Goal: Task Accomplishment & Management: Use online tool/utility

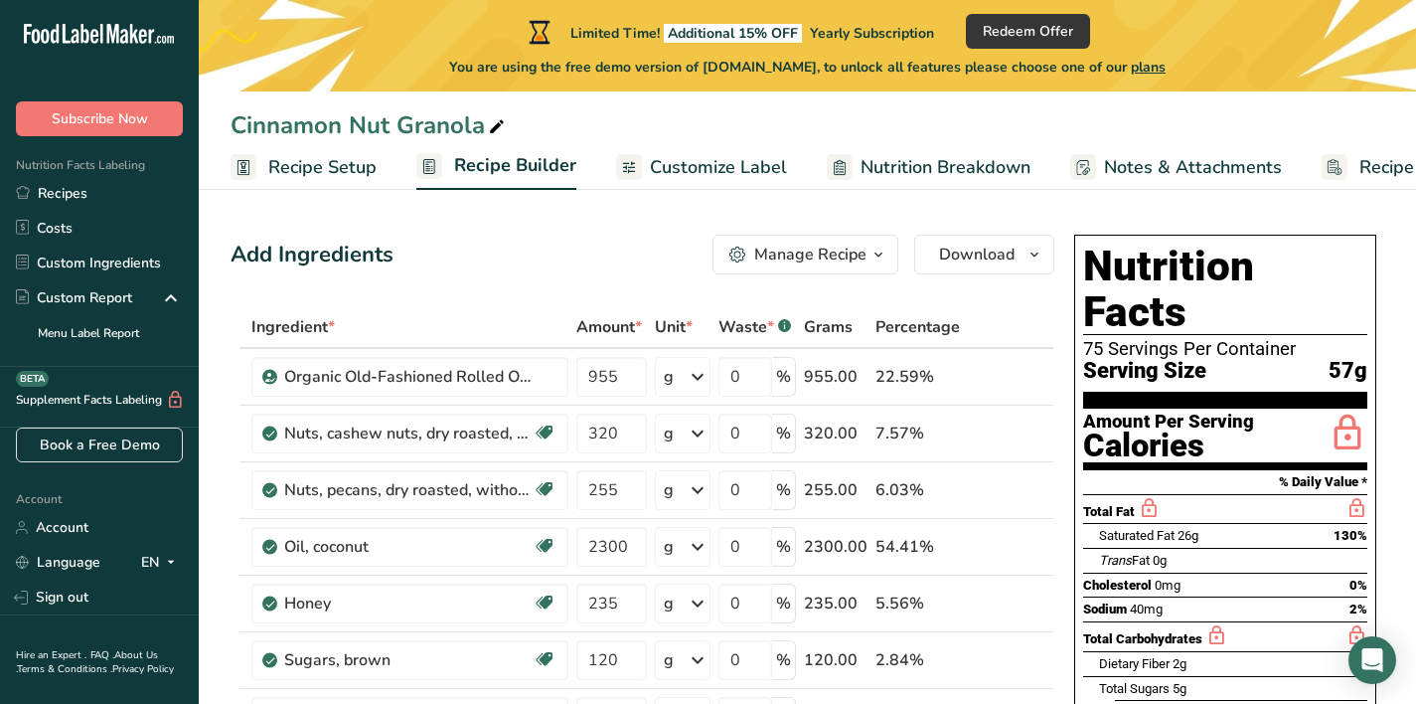
click at [828, 253] on div "Manage Recipe" at bounding box center [810, 254] width 112 height 24
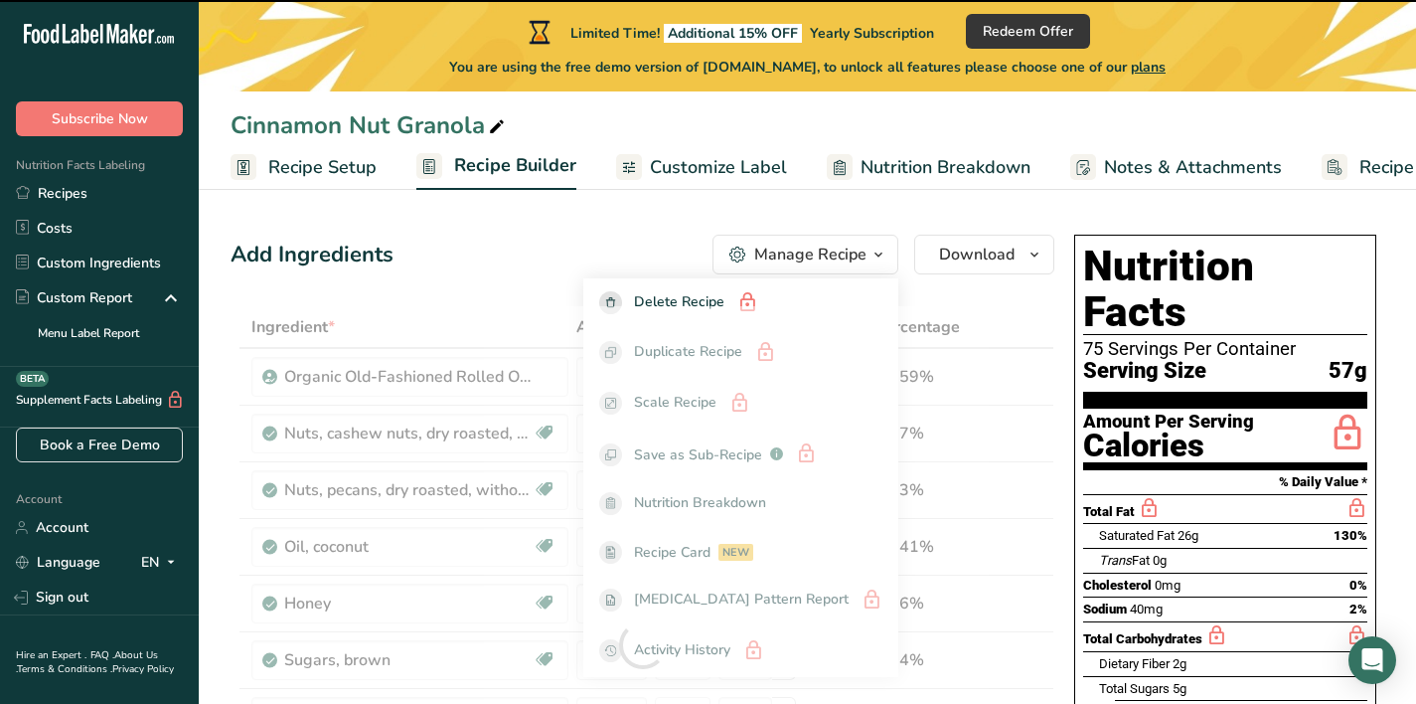
click at [598, 244] on div "Add Ingredients Manage Recipe Delete Recipe Duplicate Recipe Scale Recipe Save …" at bounding box center [643, 255] width 824 height 40
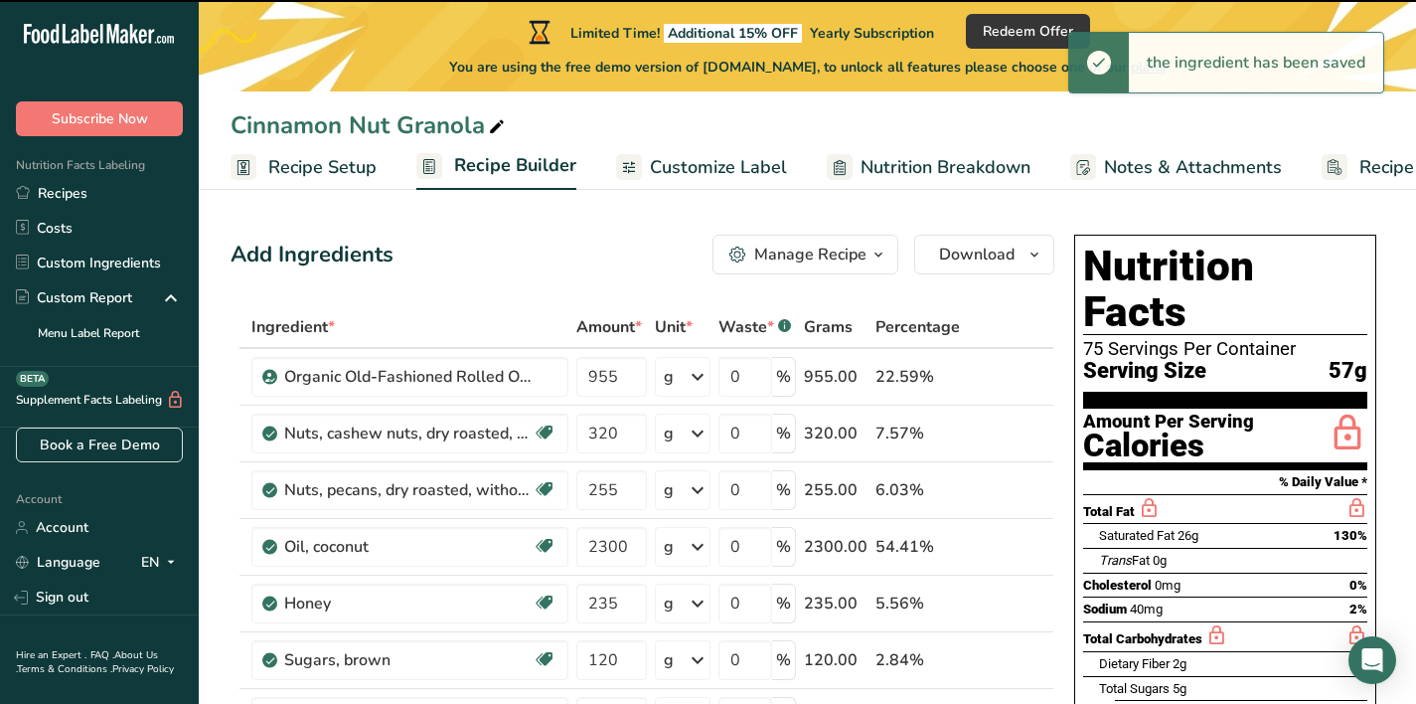
click at [485, 246] on div "Add Ingredients Manage Recipe Delete Recipe Duplicate Recipe Scale Recipe Save …" at bounding box center [643, 255] width 824 height 40
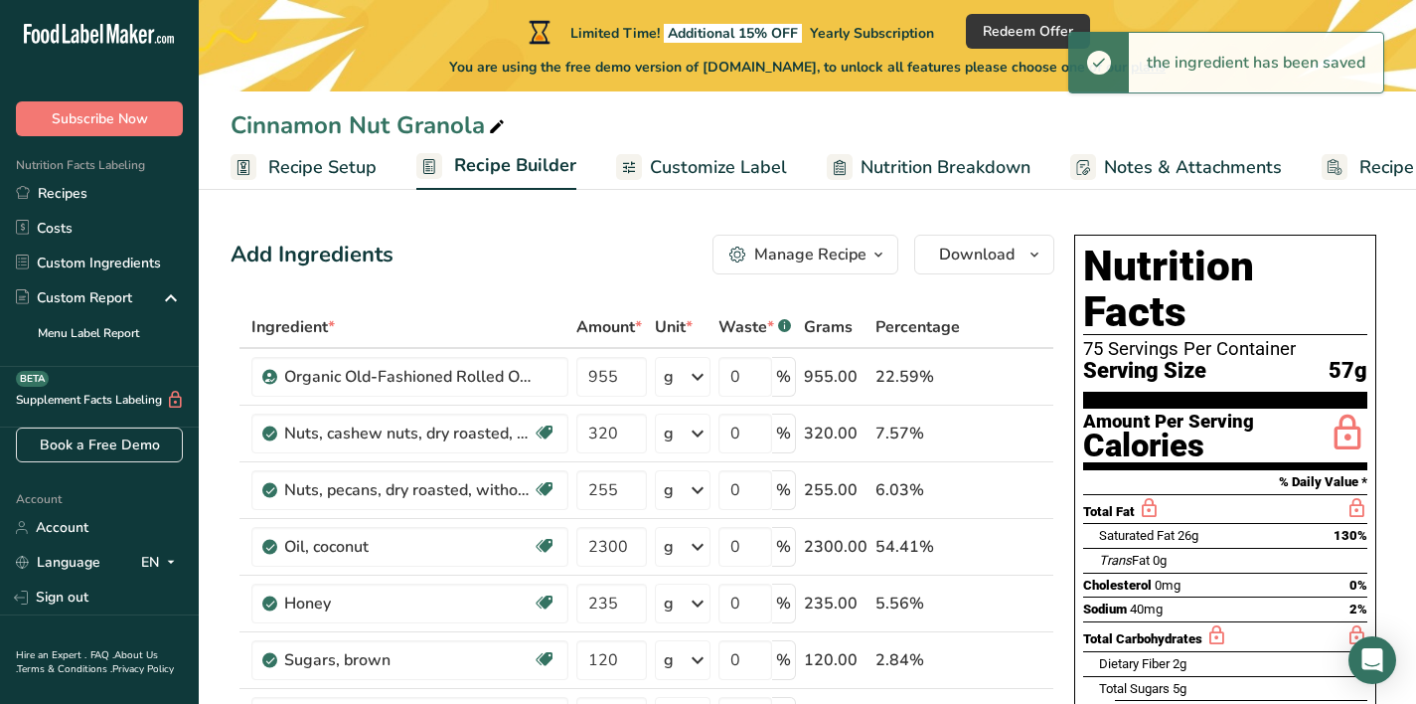
click at [311, 168] on span "Recipe Setup" at bounding box center [322, 167] width 108 height 27
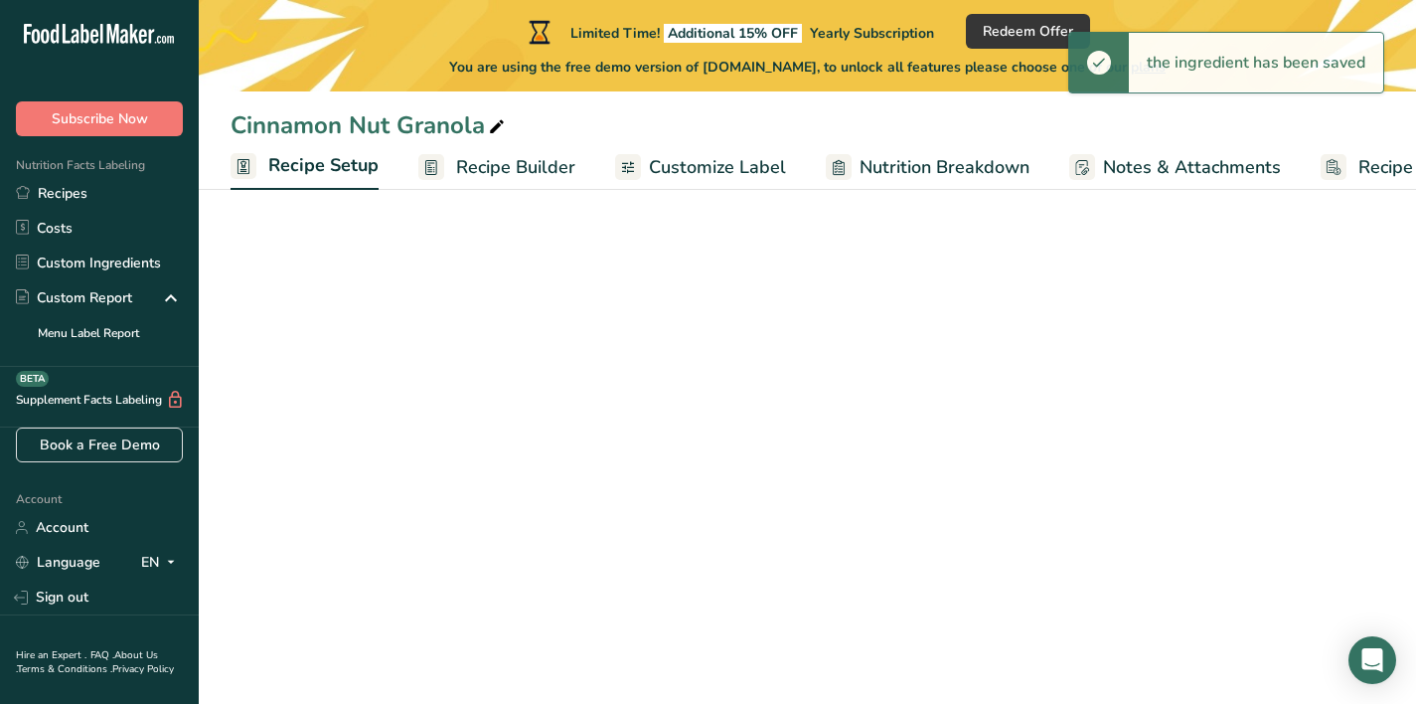
scroll to position [0, 7]
select select "5"
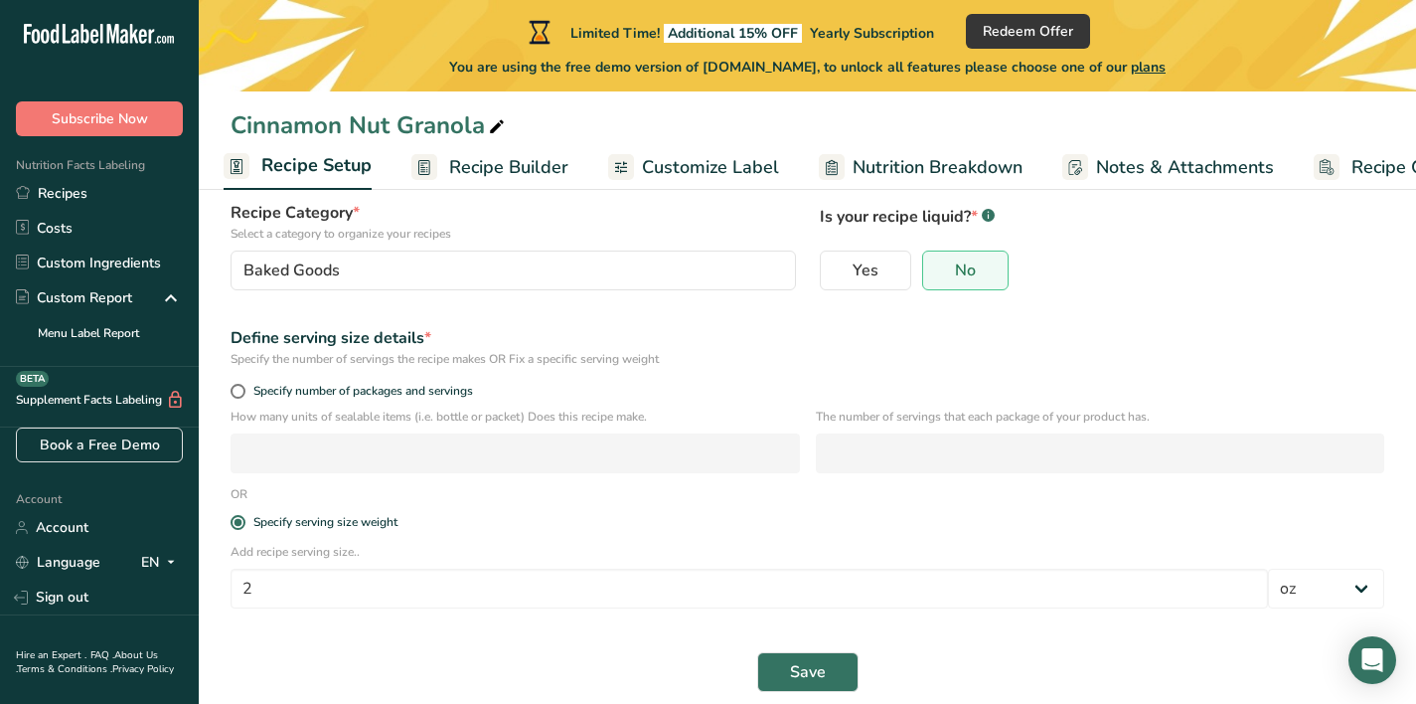
scroll to position [173, 0]
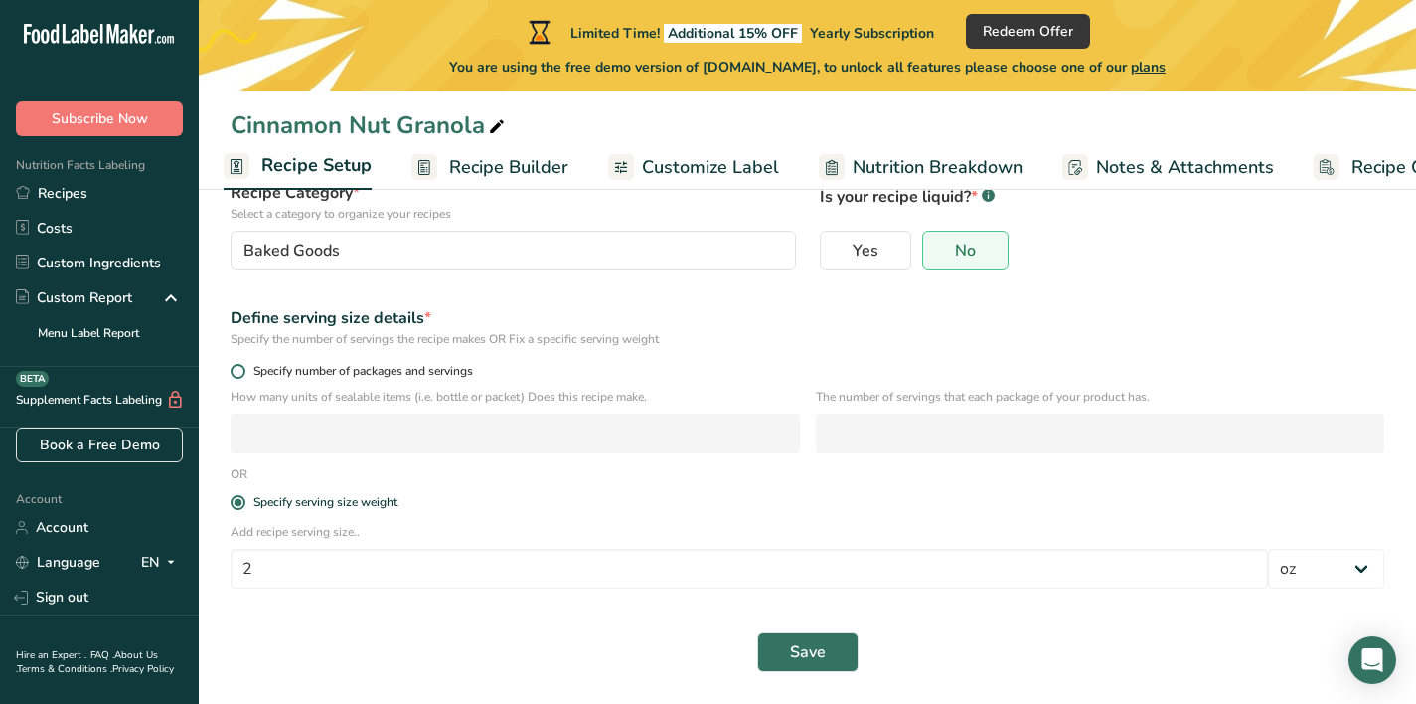
click at [263, 364] on span "Specify number of packages and servings" at bounding box center [359, 371] width 228 height 15
click at [243, 365] on input "Specify number of packages and servings" at bounding box center [237, 371] width 13 height 13
radio input "true"
radio input "false"
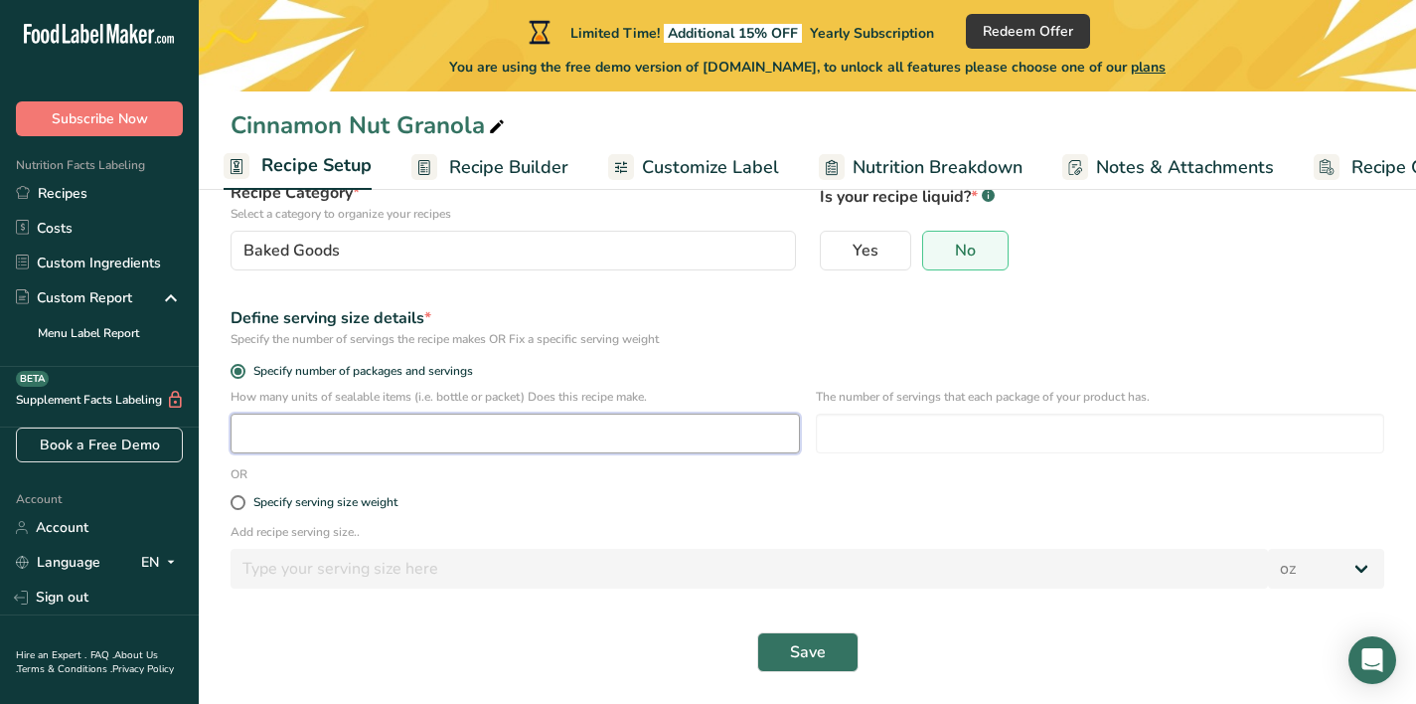
click at [405, 421] on input "number" at bounding box center [515, 433] width 569 height 40
type input "8"
click at [908, 433] on input "number" at bounding box center [1100, 433] width 569 height 40
type input "10"
click at [823, 649] on span "Save" at bounding box center [808, 652] width 36 height 24
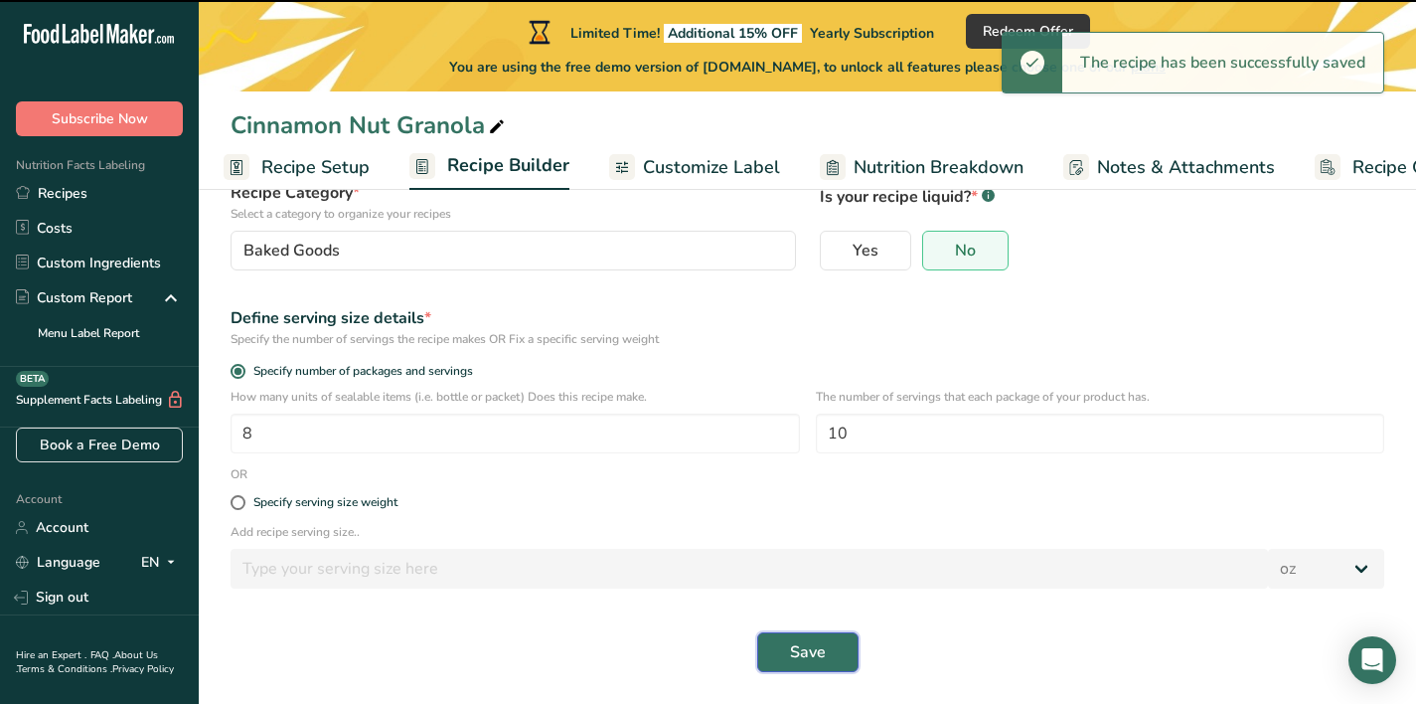
select select "0"
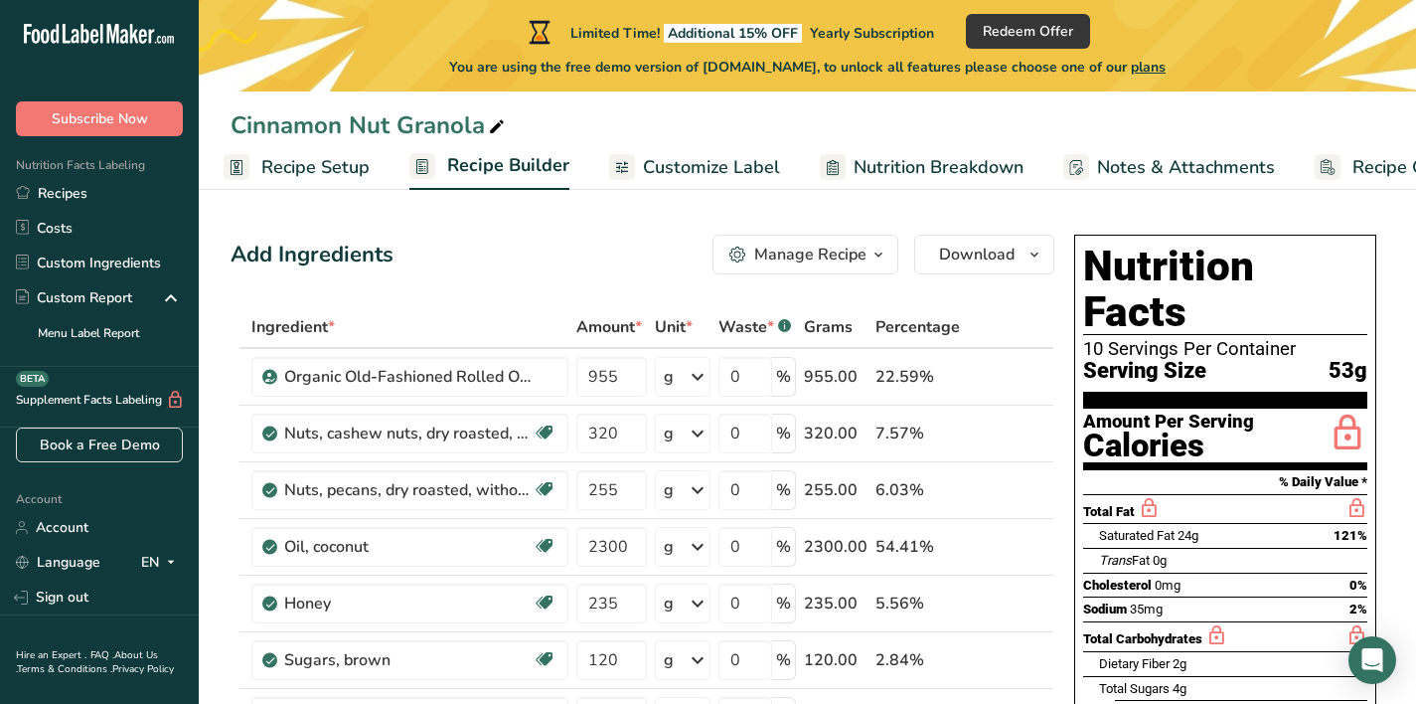
click at [477, 253] on div "Add Ingredients Manage Recipe Delete Recipe Duplicate Recipe Scale Recipe Save …" at bounding box center [643, 255] width 824 height 40
click at [686, 166] on span "Customize Label" at bounding box center [711, 167] width 137 height 27
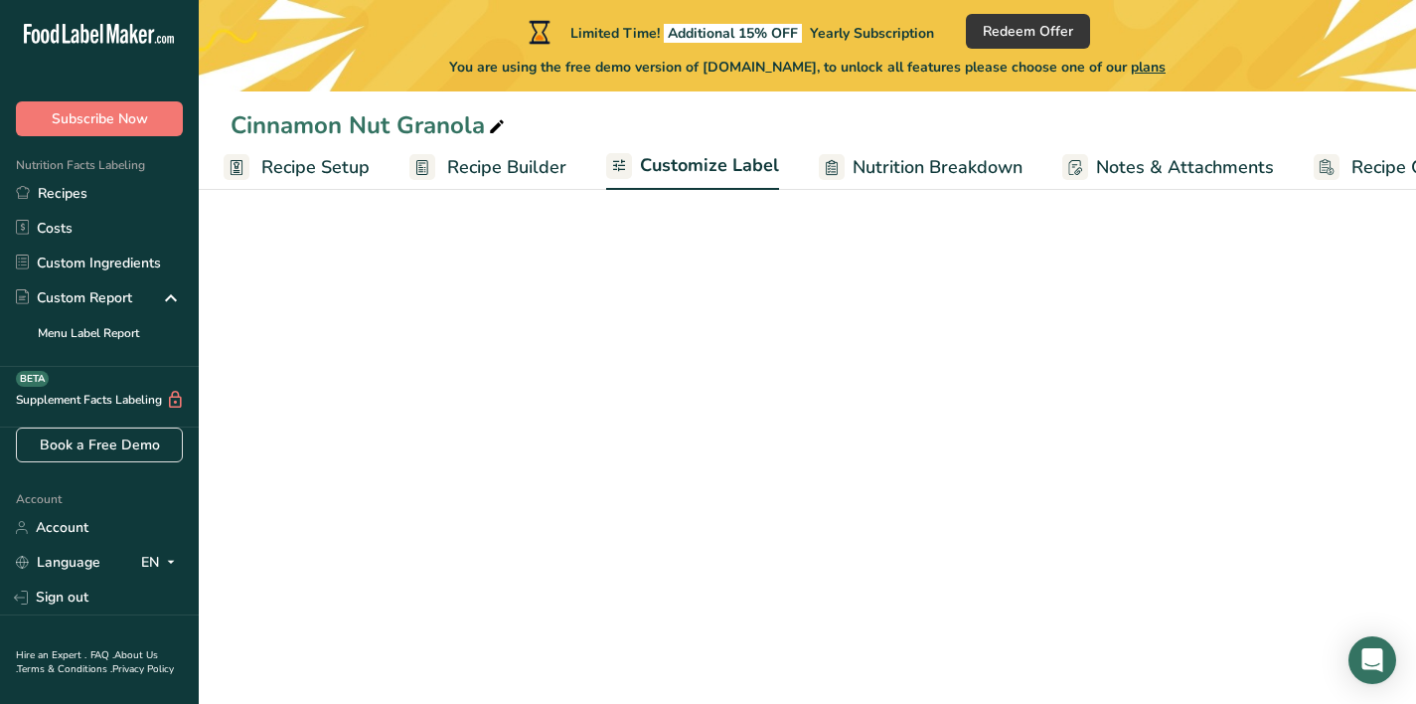
scroll to position [0, 95]
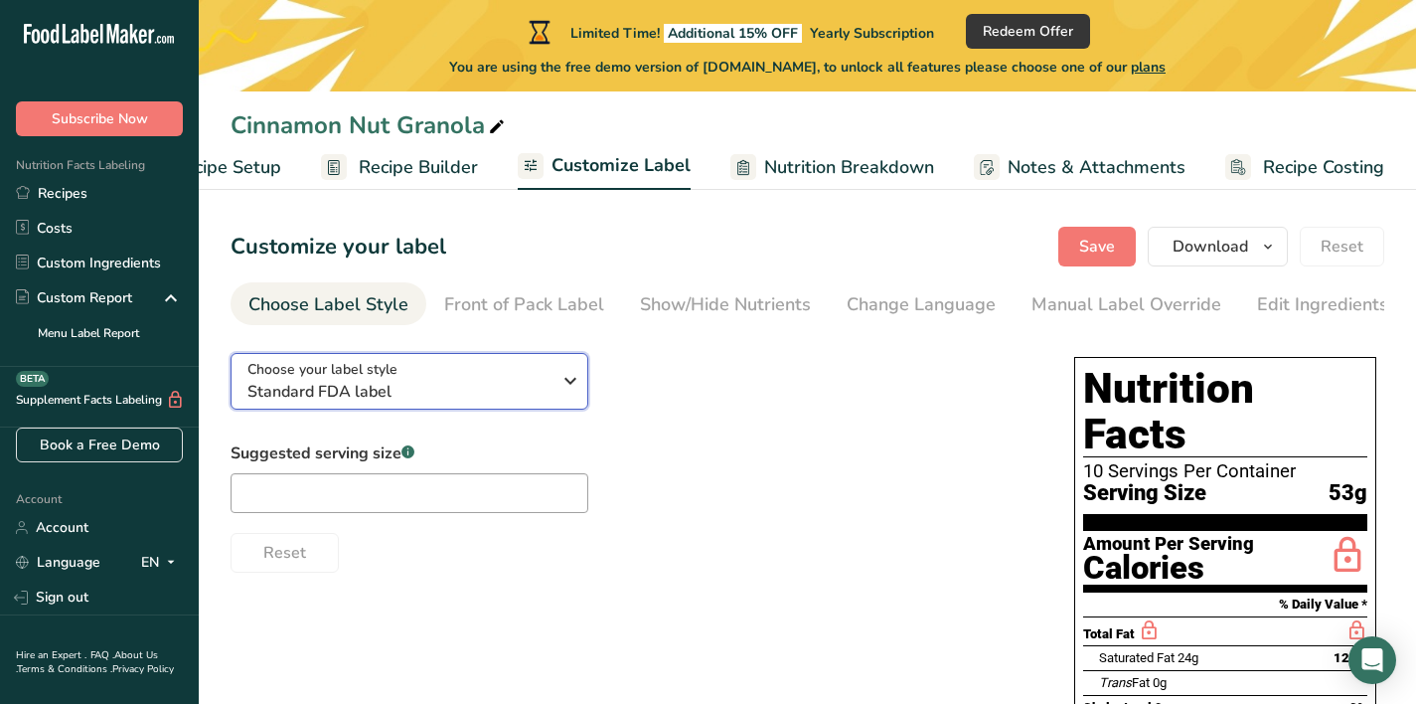
click at [559, 395] on icon "button" at bounding box center [570, 381] width 24 height 36
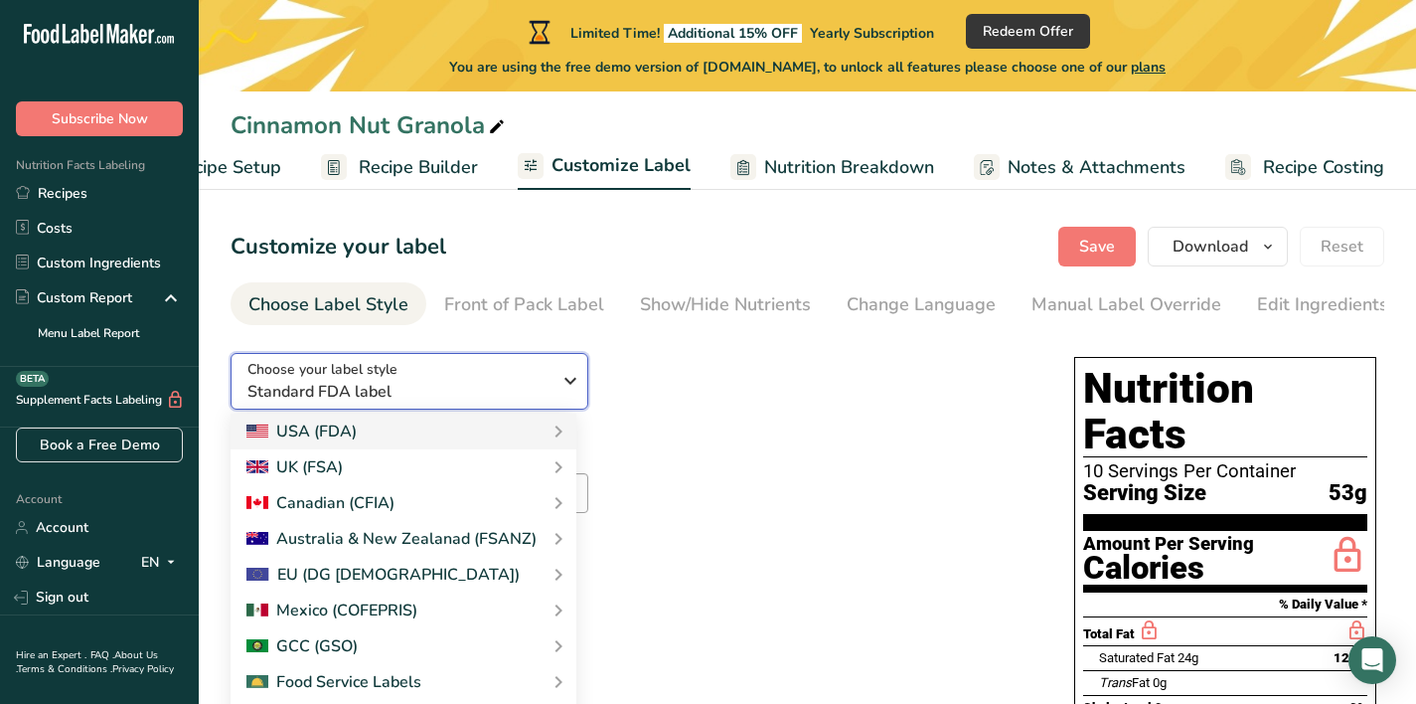
click at [559, 395] on icon "button" at bounding box center [570, 381] width 24 height 36
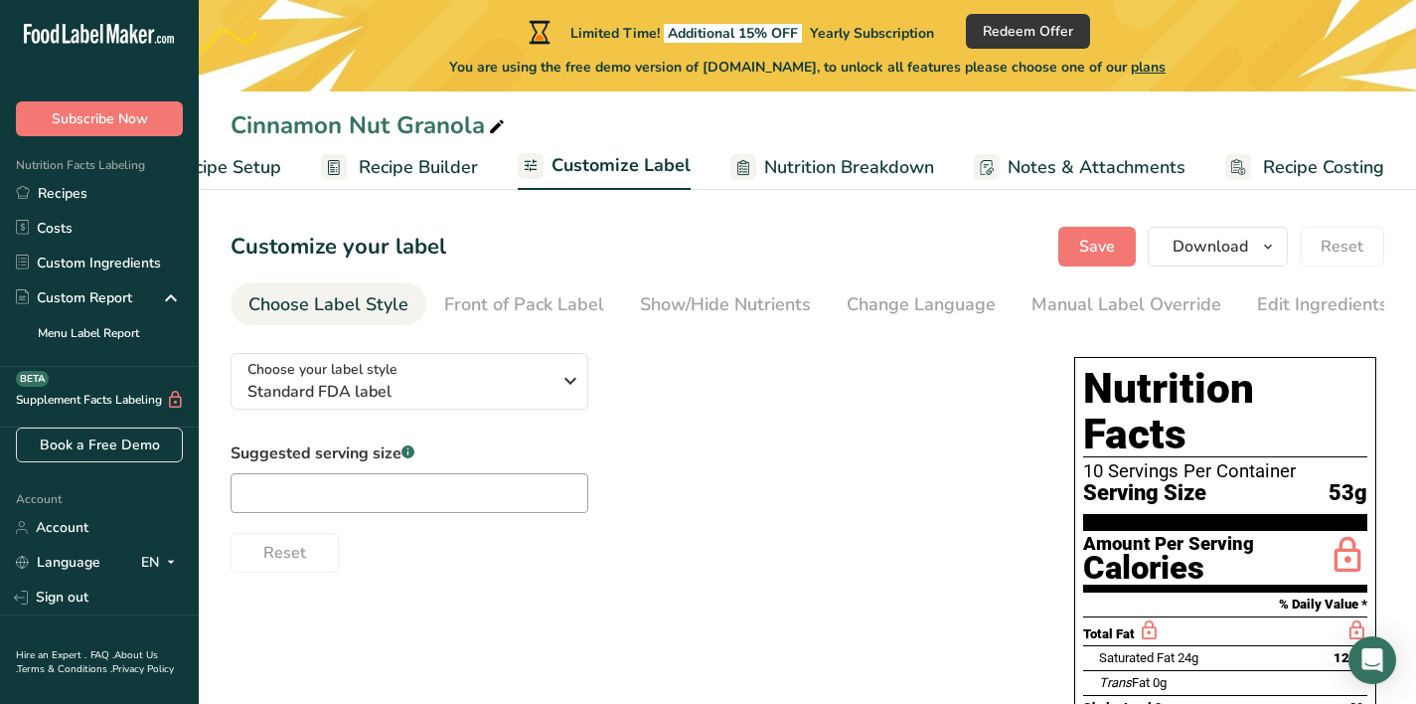
click at [842, 446] on div "Suggested serving size .a-a{fill:#347362;}.b-a{fill:#fff;} Reset" at bounding box center [633, 506] width 804 height 131
click at [817, 176] on span "Nutrition Breakdown" at bounding box center [849, 167] width 170 height 27
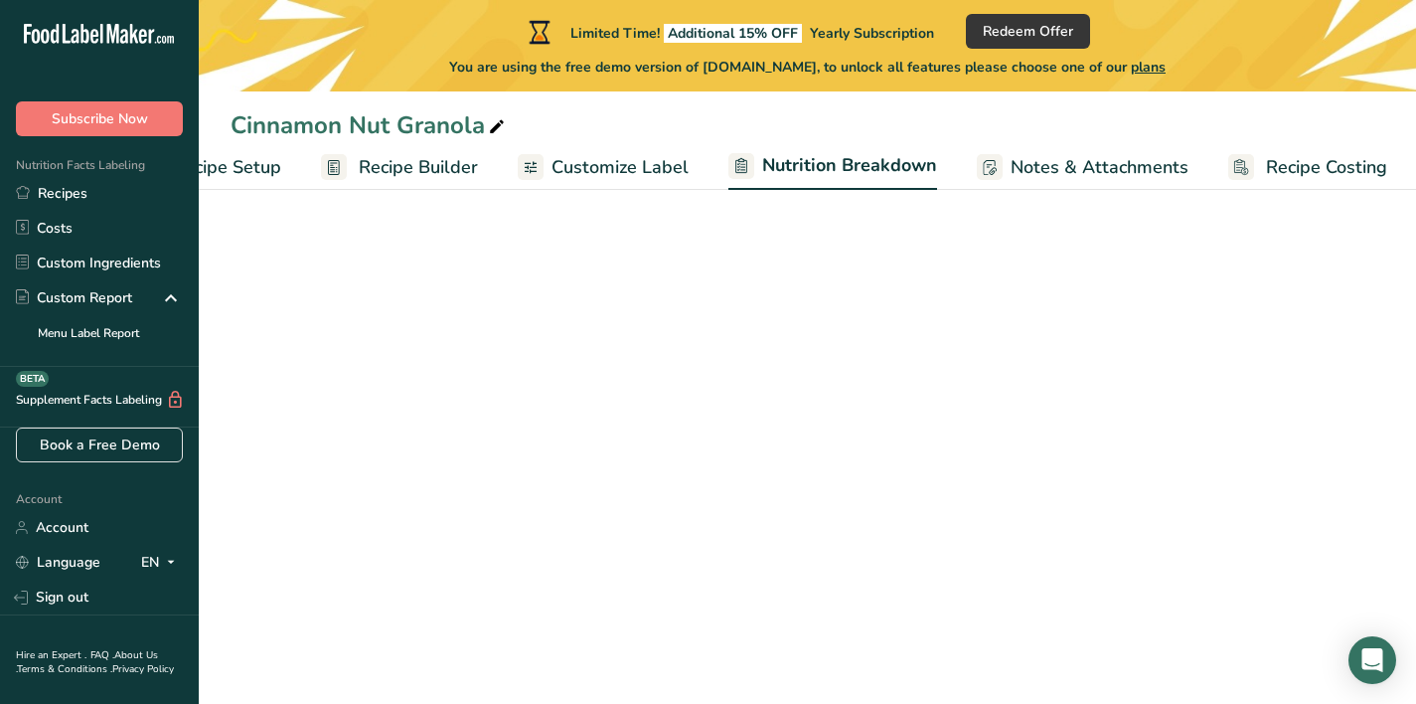
scroll to position [0, 97]
select select "Calories"
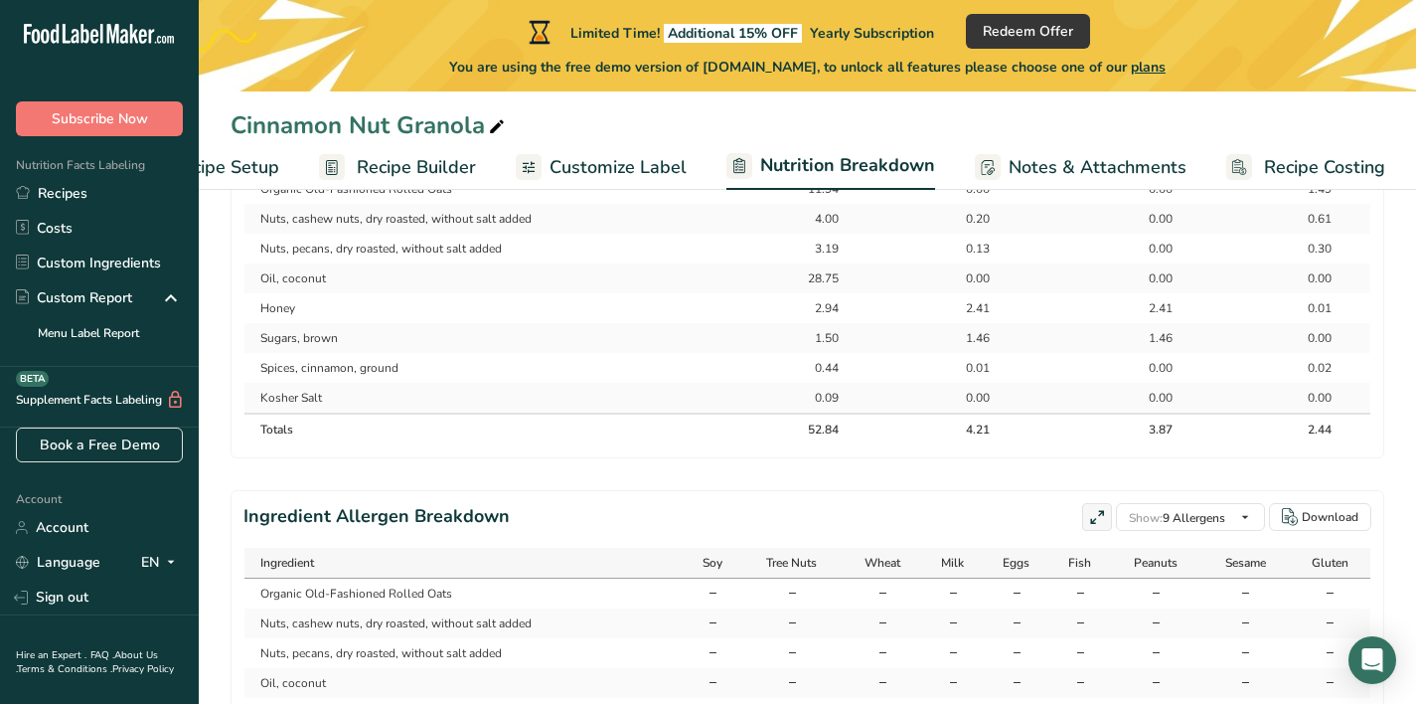
scroll to position [1284, 0]
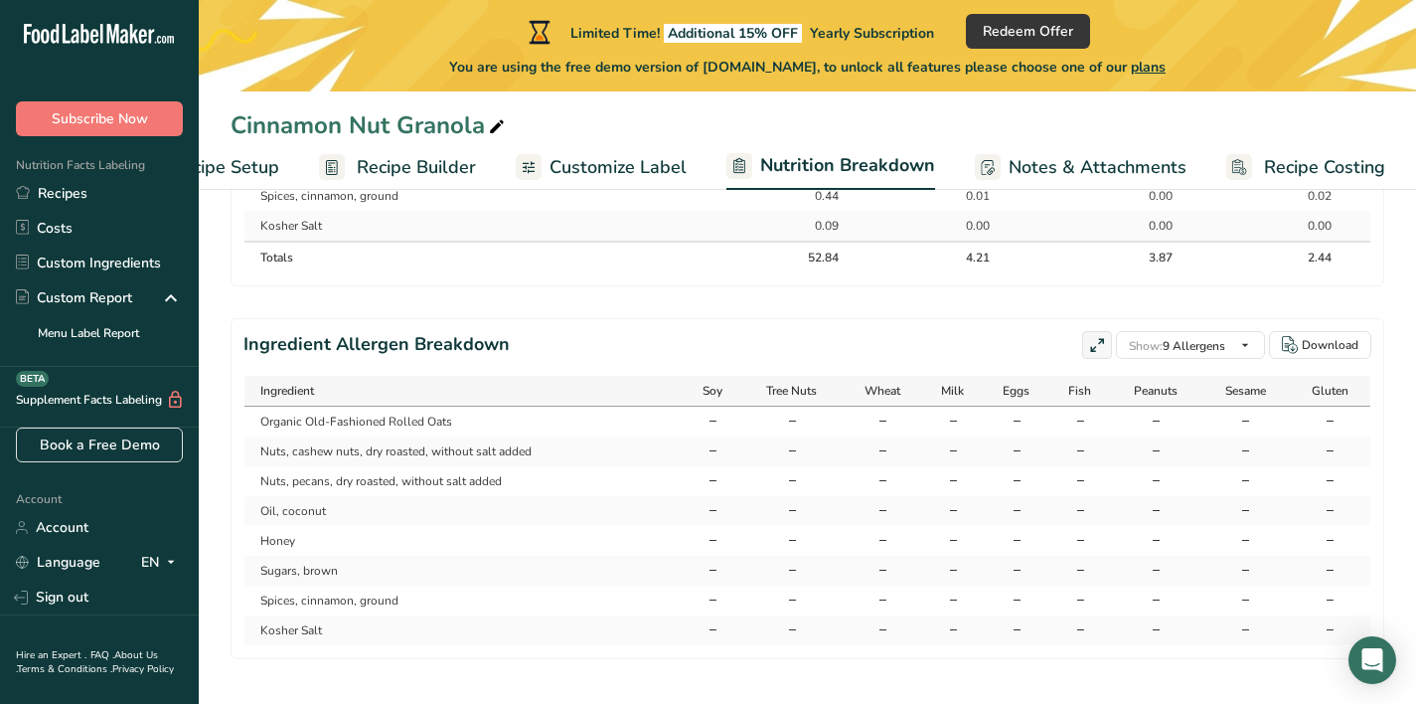
click at [423, 178] on span "Recipe Builder" at bounding box center [416, 167] width 119 height 27
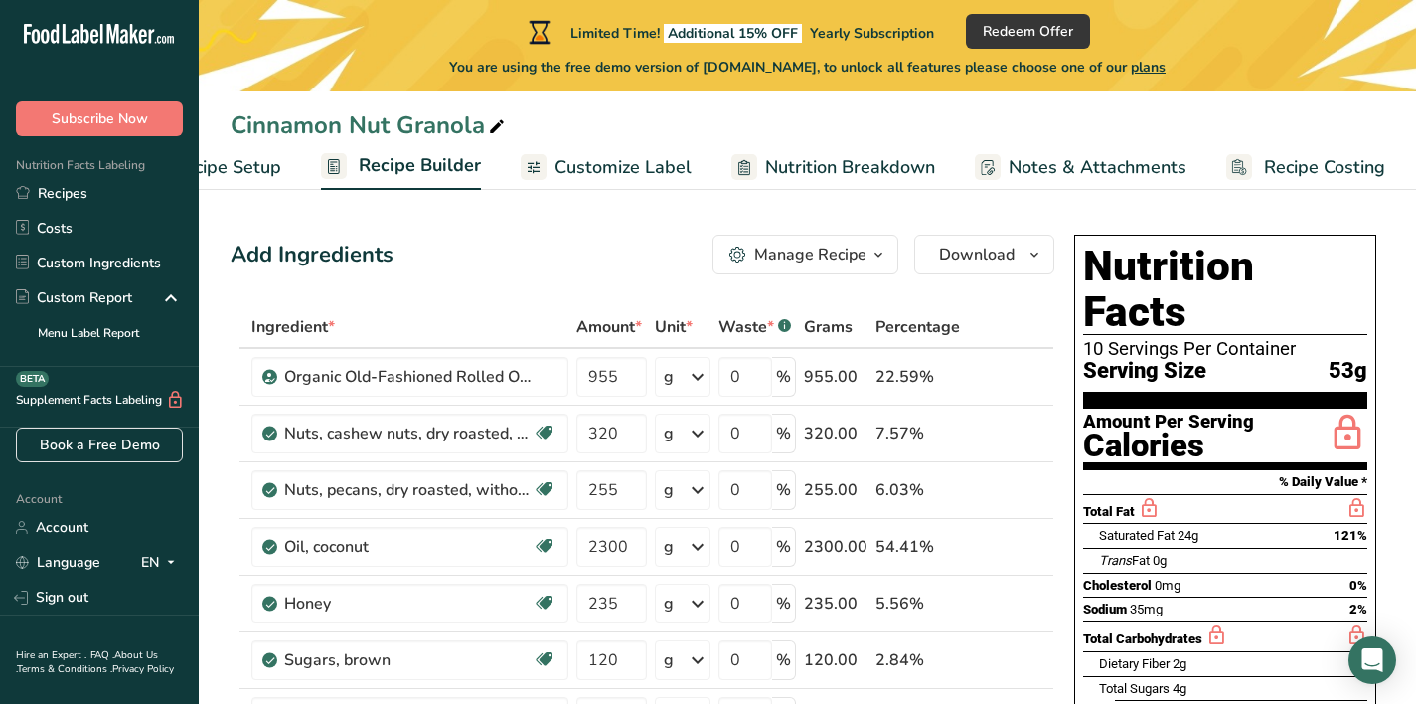
click at [244, 171] on span "Recipe Setup" at bounding box center [227, 167] width 108 height 27
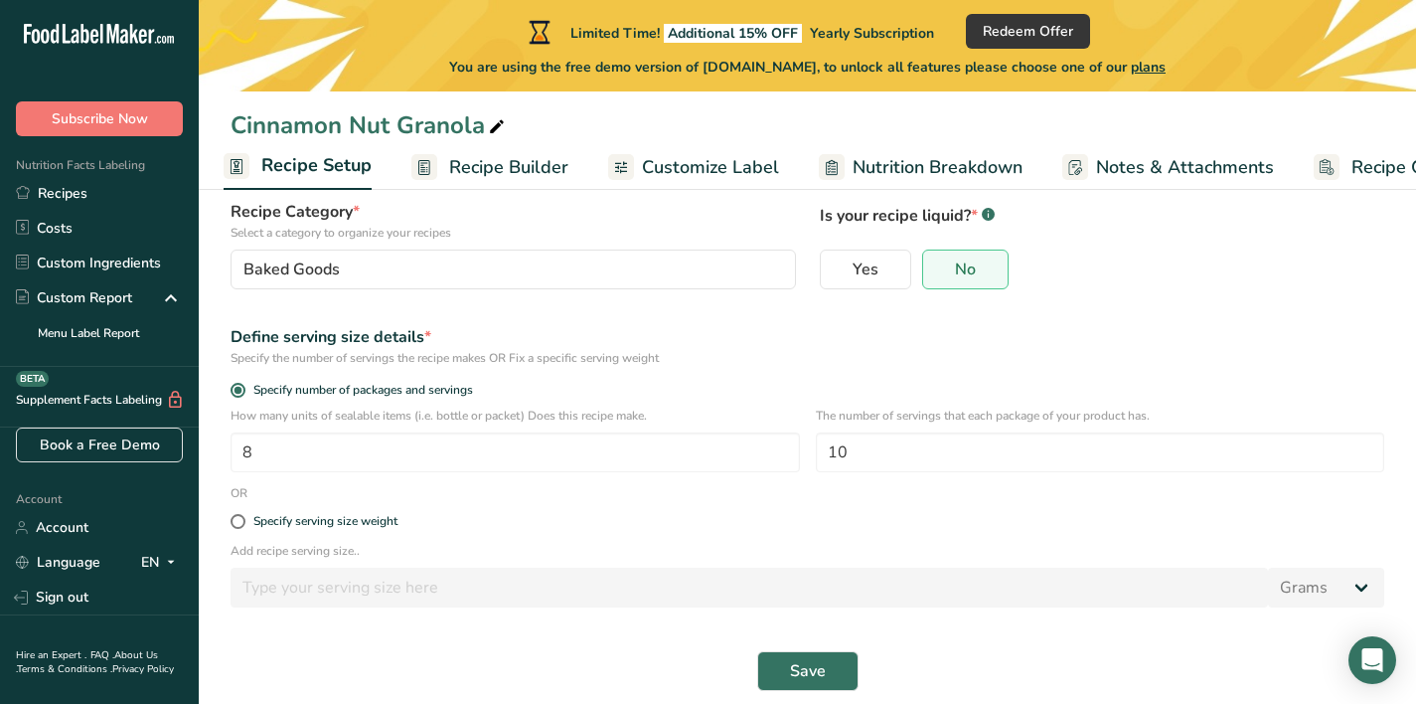
scroll to position [173, 0]
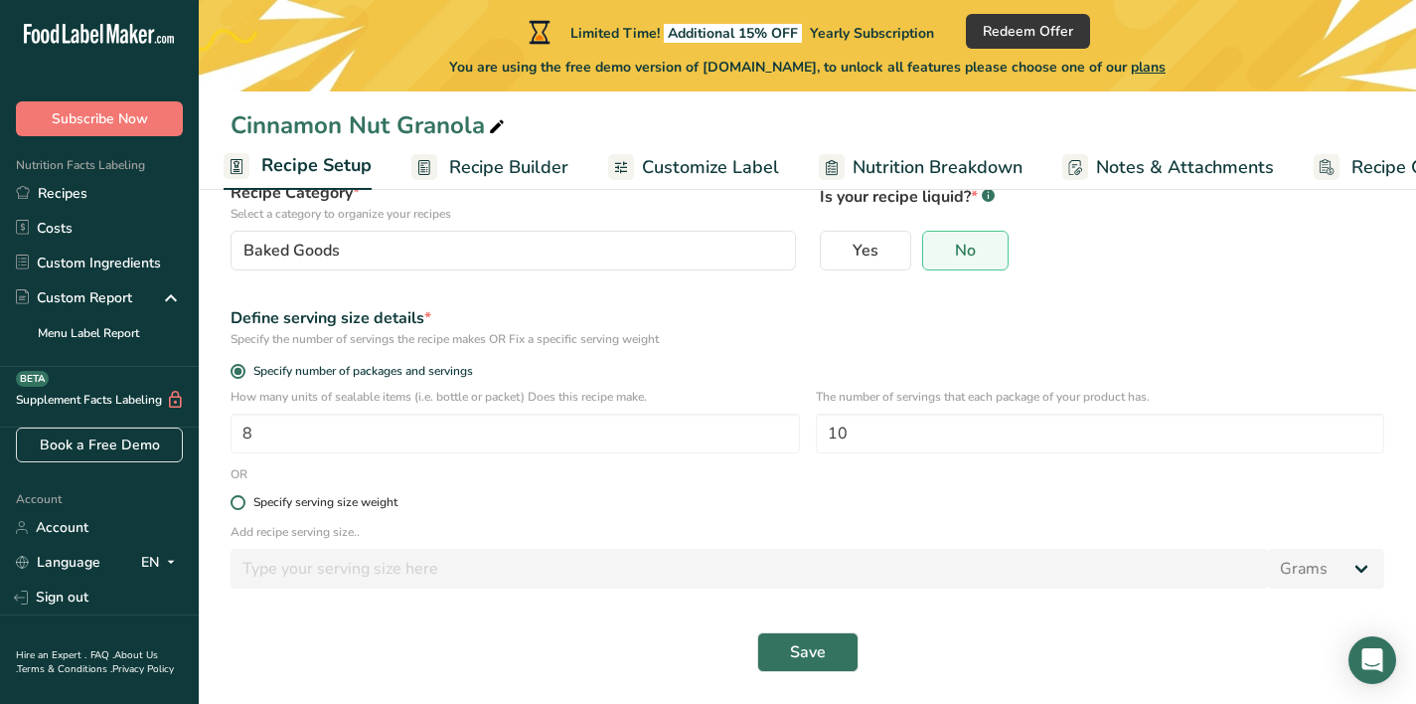
click at [378, 499] on div "Specify serving size weight" at bounding box center [325, 502] width 144 height 15
click at [243, 499] on input "Specify serving size weight" at bounding box center [237, 502] width 13 height 13
radio input "true"
radio input "false"
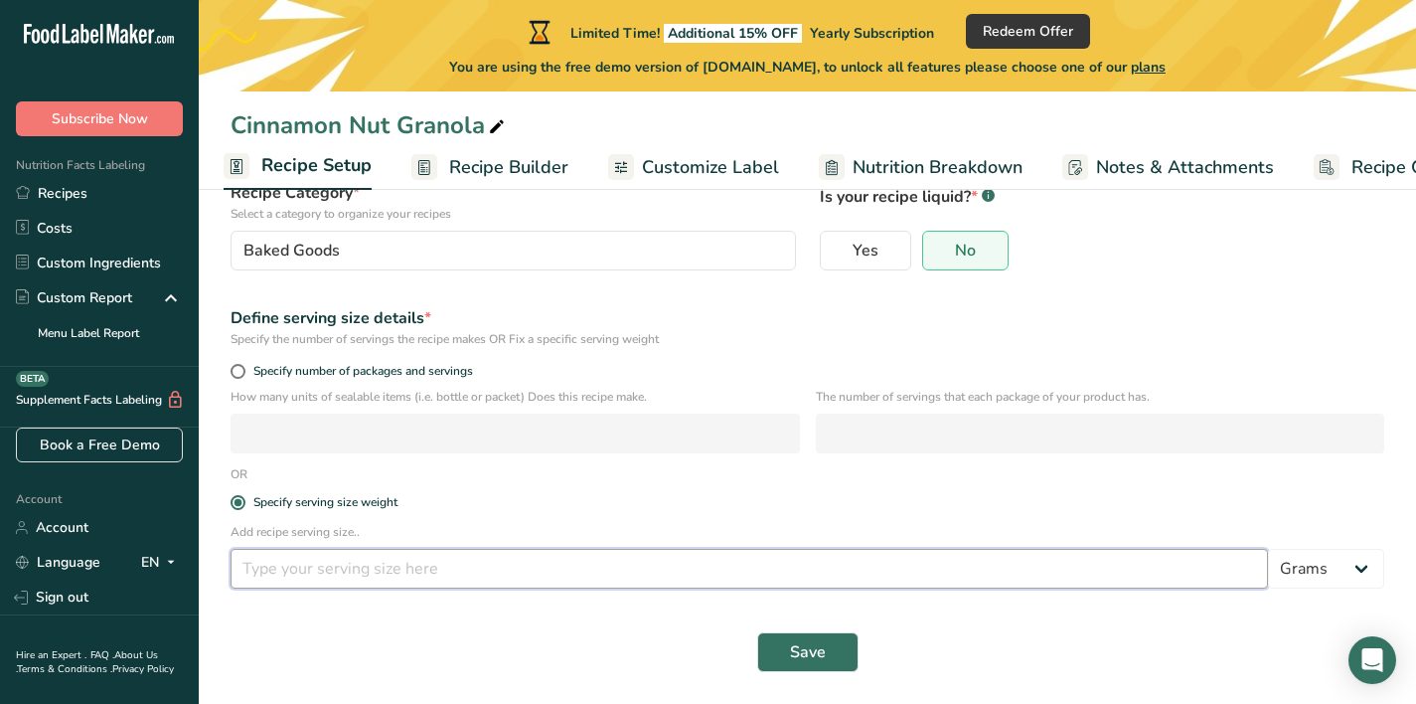
click at [403, 562] on input "number" at bounding box center [749, 569] width 1037 height 40
type input "1"
click at [1339, 566] on select "Grams kg mg mcg lb oz l mL fl oz tbsp tsp cup qt gallon" at bounding box center [1326, 569] width 116 height 40
select select "5"
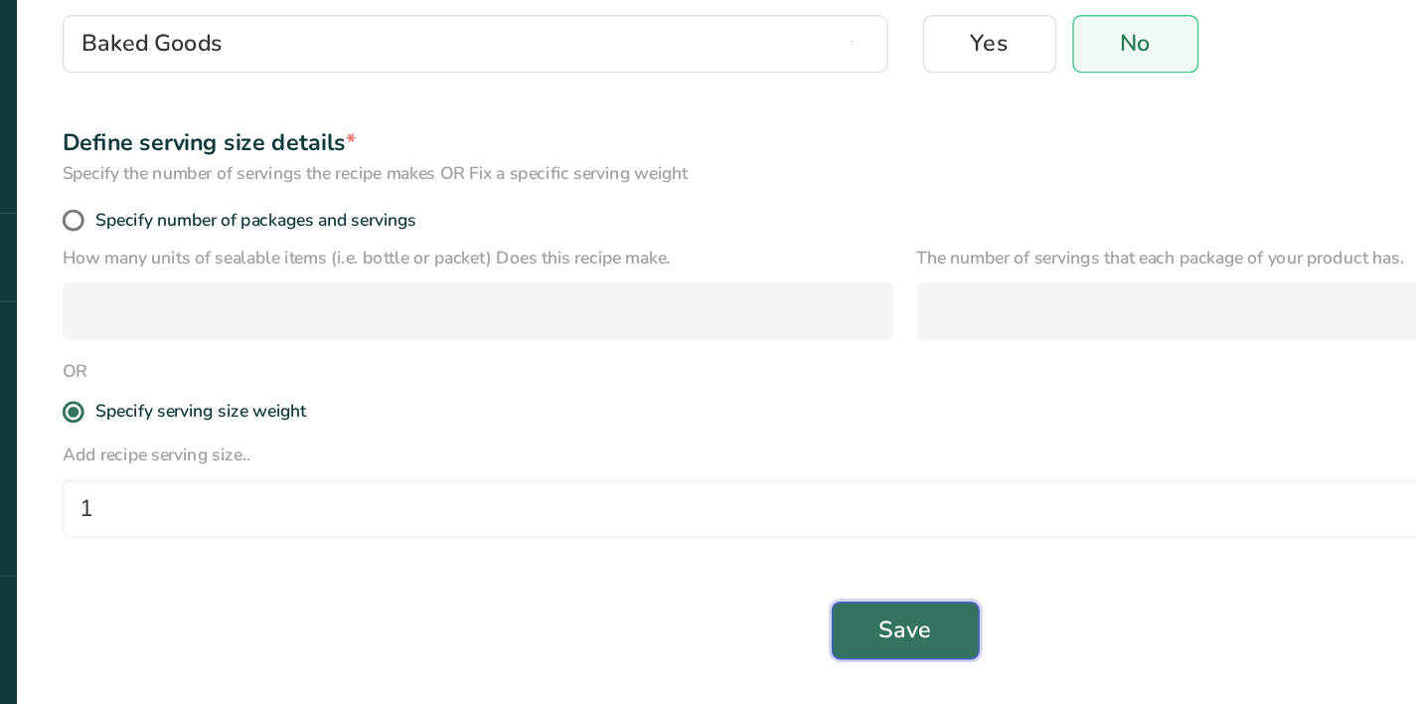
click at [806, 651] on span "Save" at bounding box center [808, 652] width 36 height 24
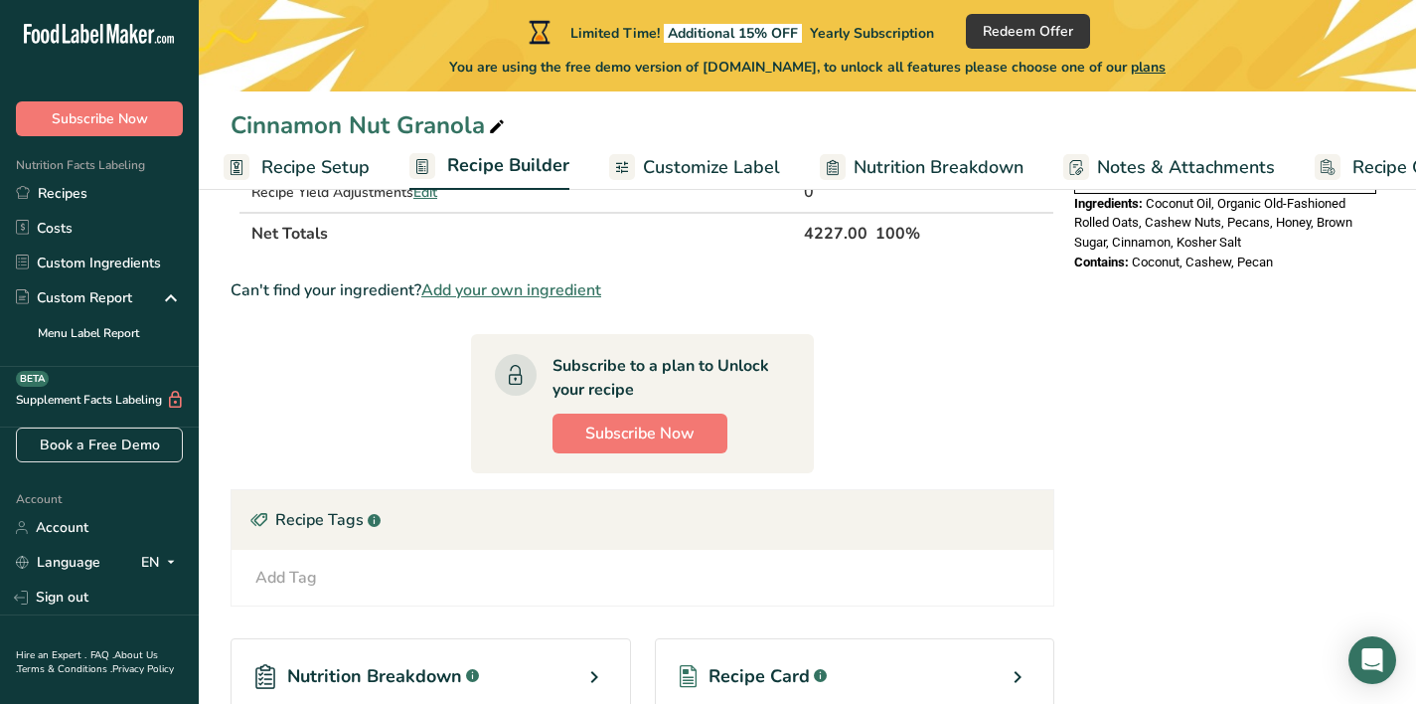
scroll to position [997, 0]
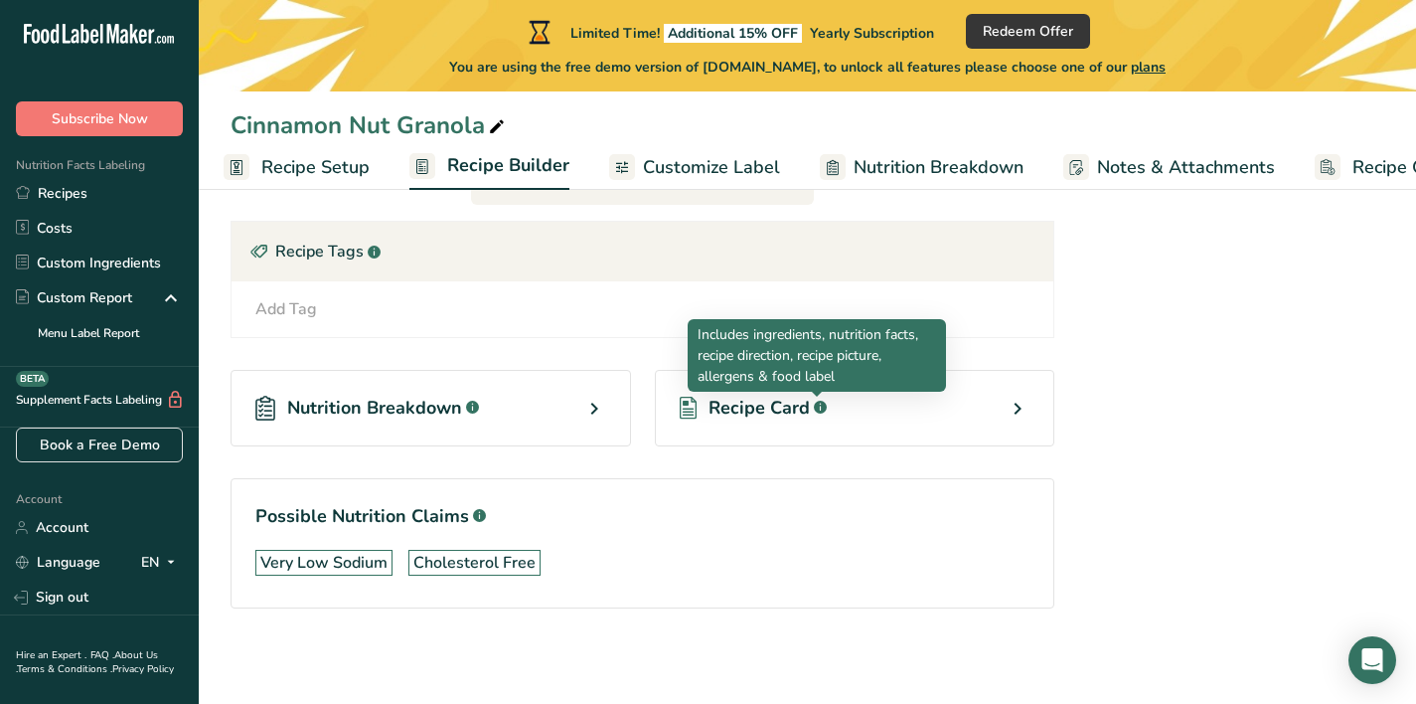
click at [815, 406] on rect at bounding box center [820, 406] width 13 height 13
